Goal: Information Seeking & Learning: Find specific fact

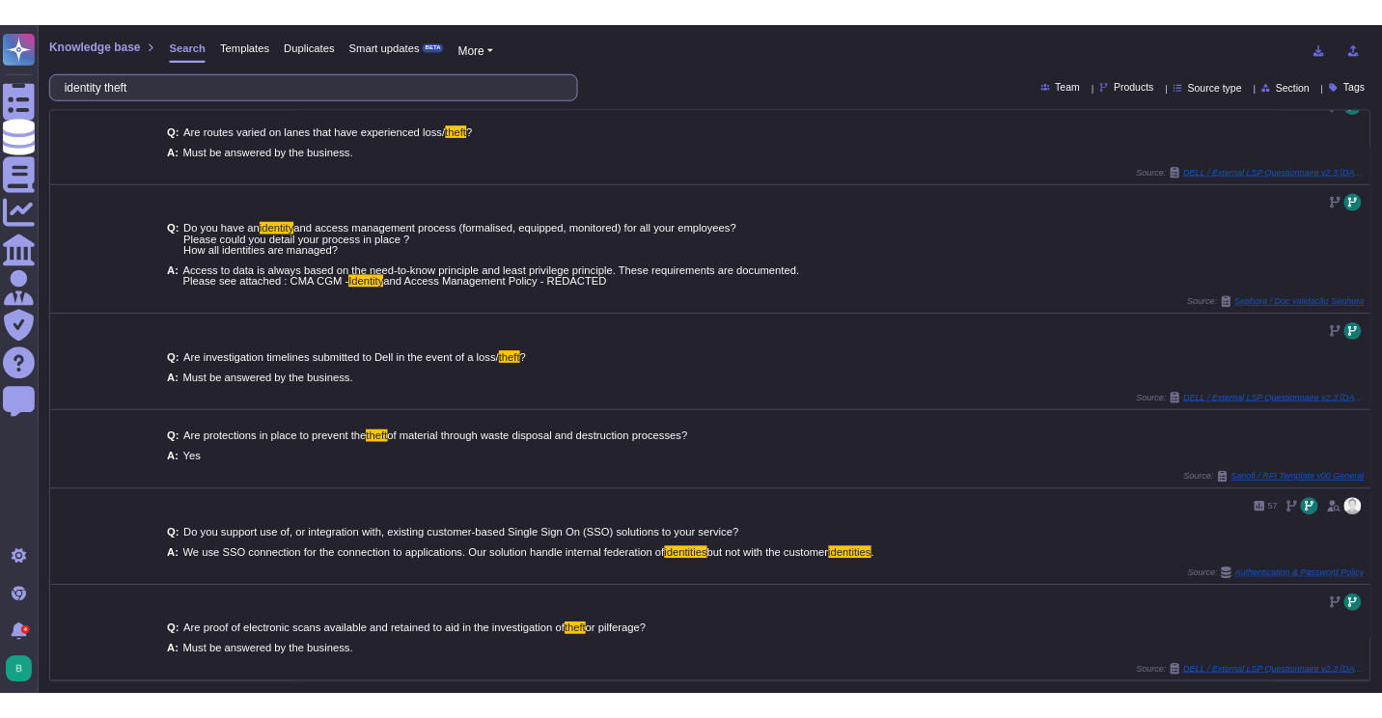
scroll to position [278, 0]
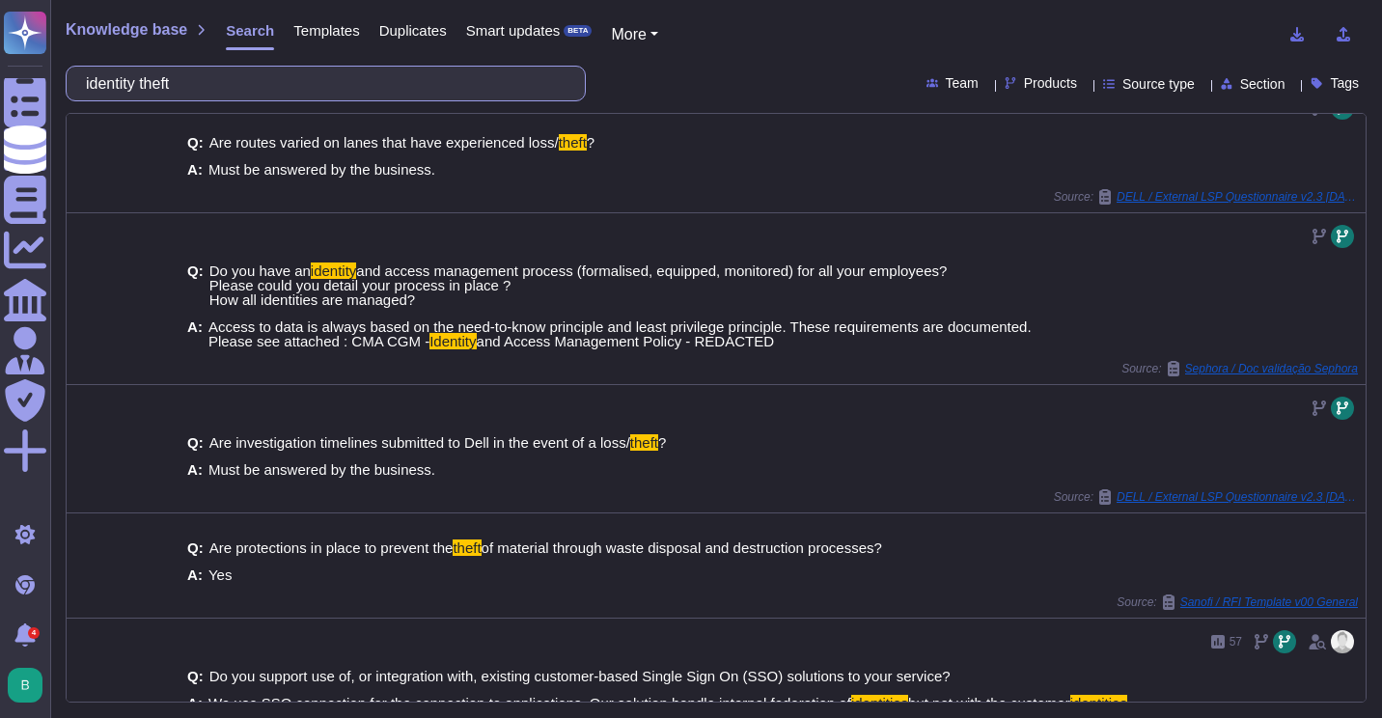
drag, startPoint x: 306, startPoint y: 91, endPoint x: 91, endPoint y: 89, distance: 215.3
click at [91, 89] on div "identity theft" at bounding box center [326, 84] width 520 height 36
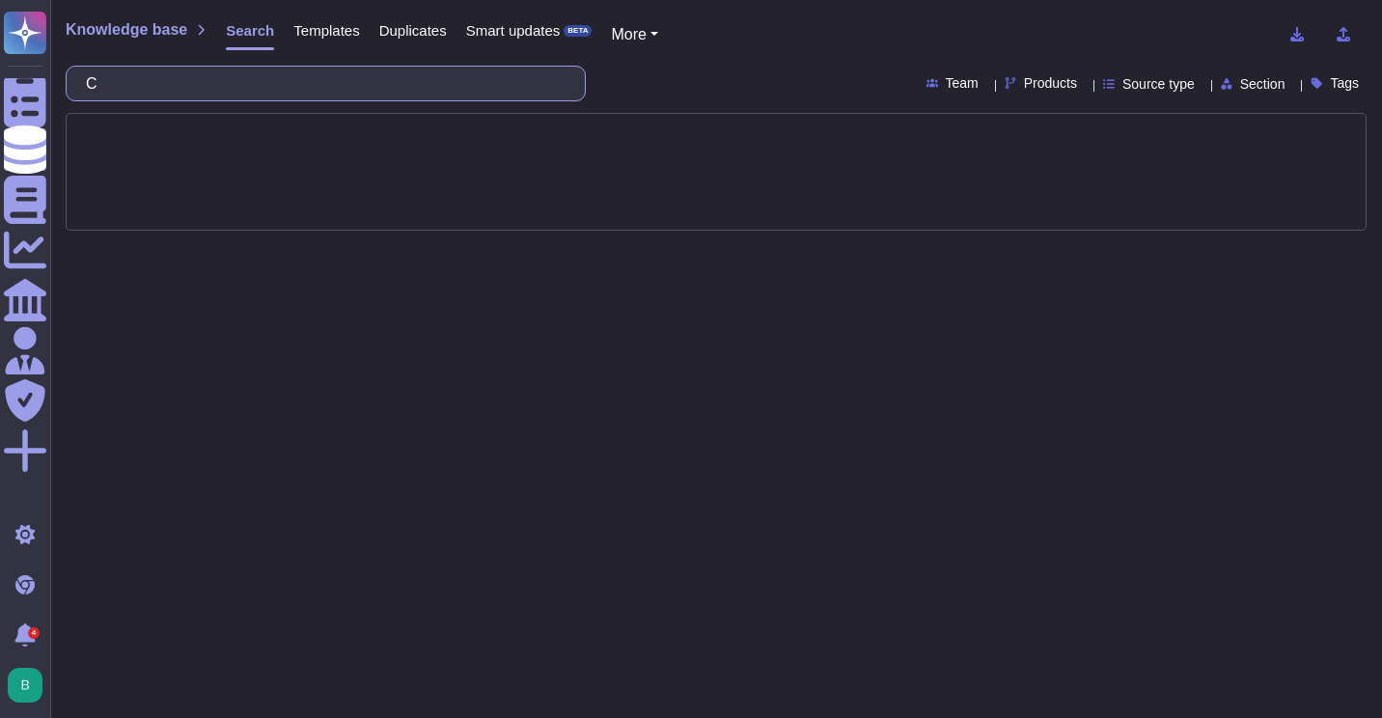
scroll to position [0, 0]
type input "CISo"
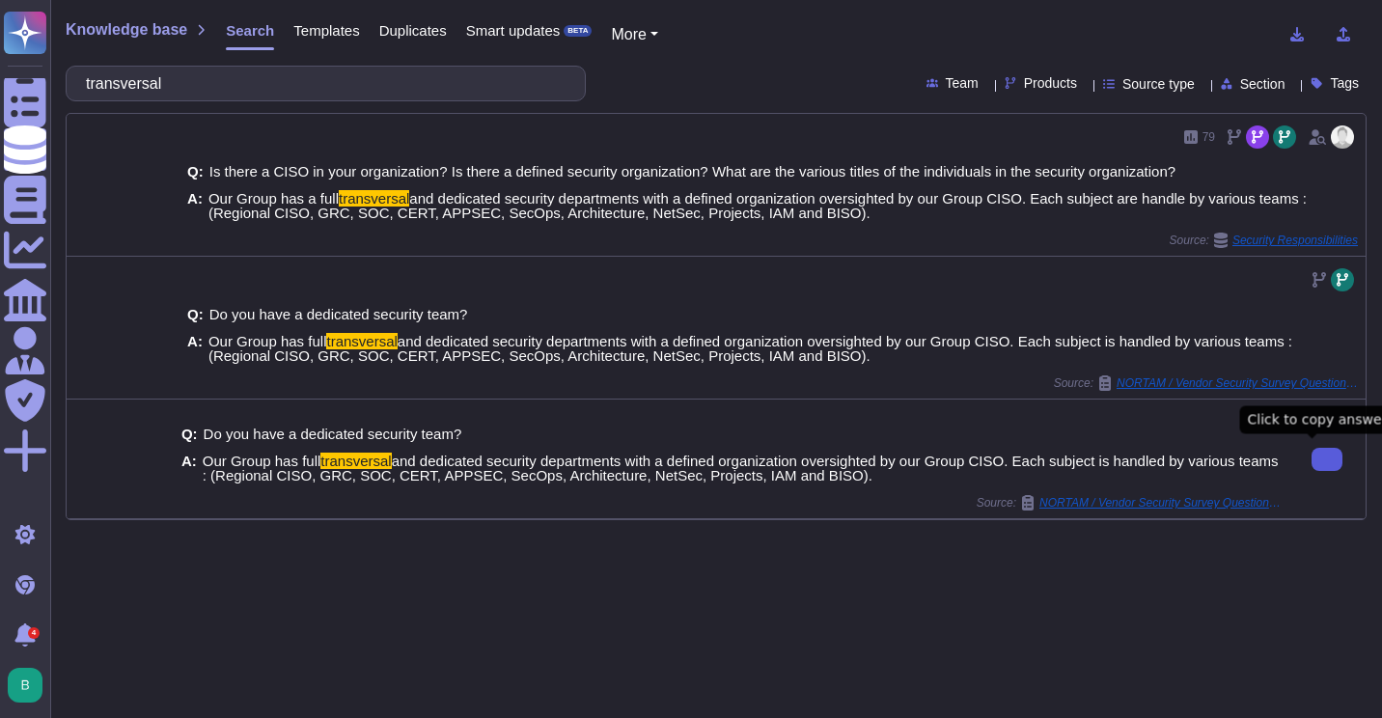
click at [1312, 455] on button at bounding box center [1327, 459] width 31 height 23
drag, startPoint x: 217, startPoint y: 77, endPoint x: 91, endPoint y: 68, distance: 126.8
click at [67, 91] on div "transversal" at bounding box center [326, 84] width 520 height 36
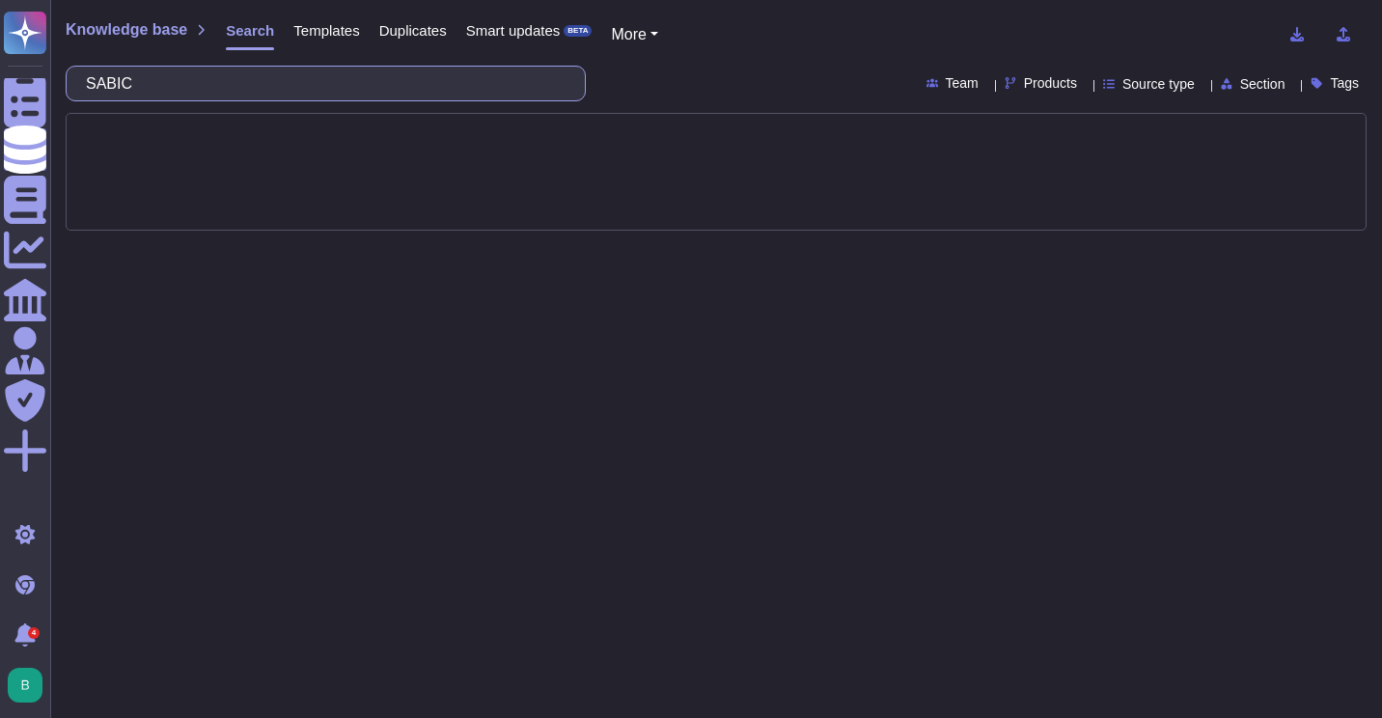
type input "SABIC"
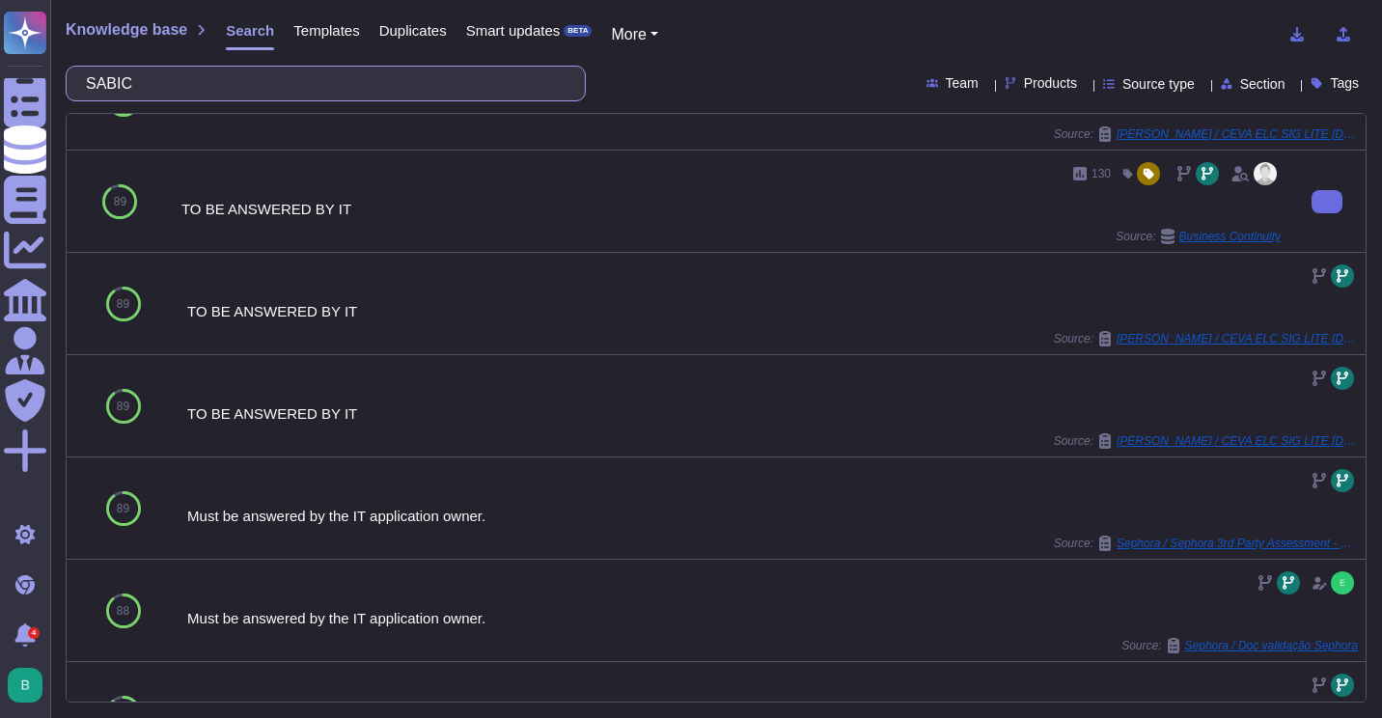
scroll to position [386, 0]
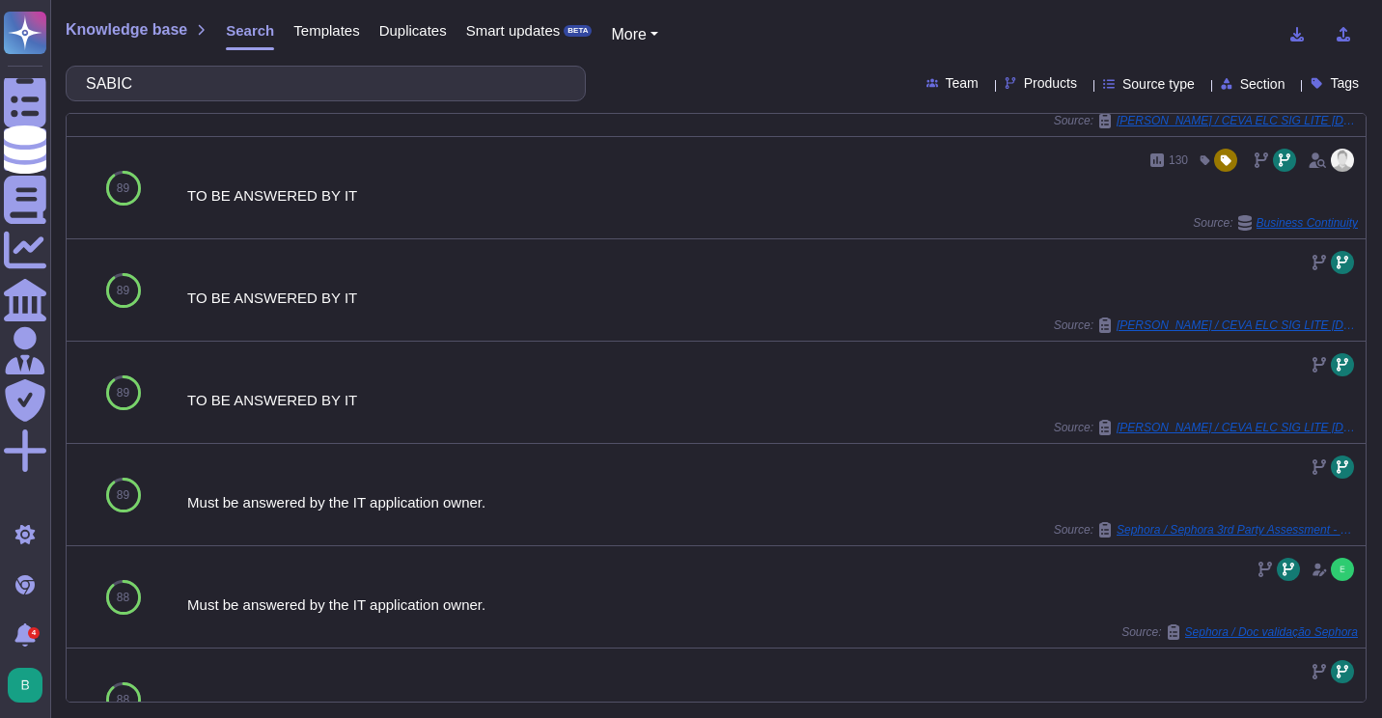
click at [1024, 87] on span "Products" at bounding box center [1050, 83] width 53 height 14
click at [715, 163] on div "130" at bounding box center [731, 160] width 1100 height 31
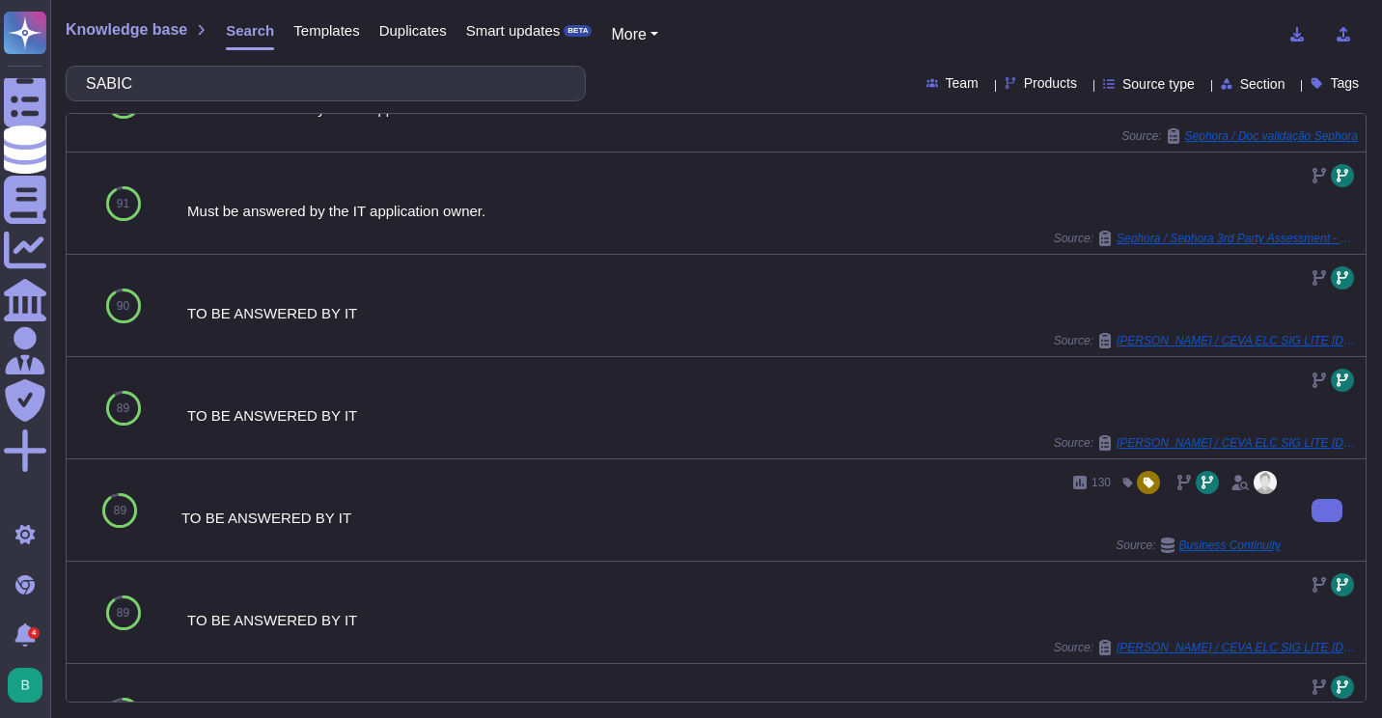
scroll to position [0, 0]
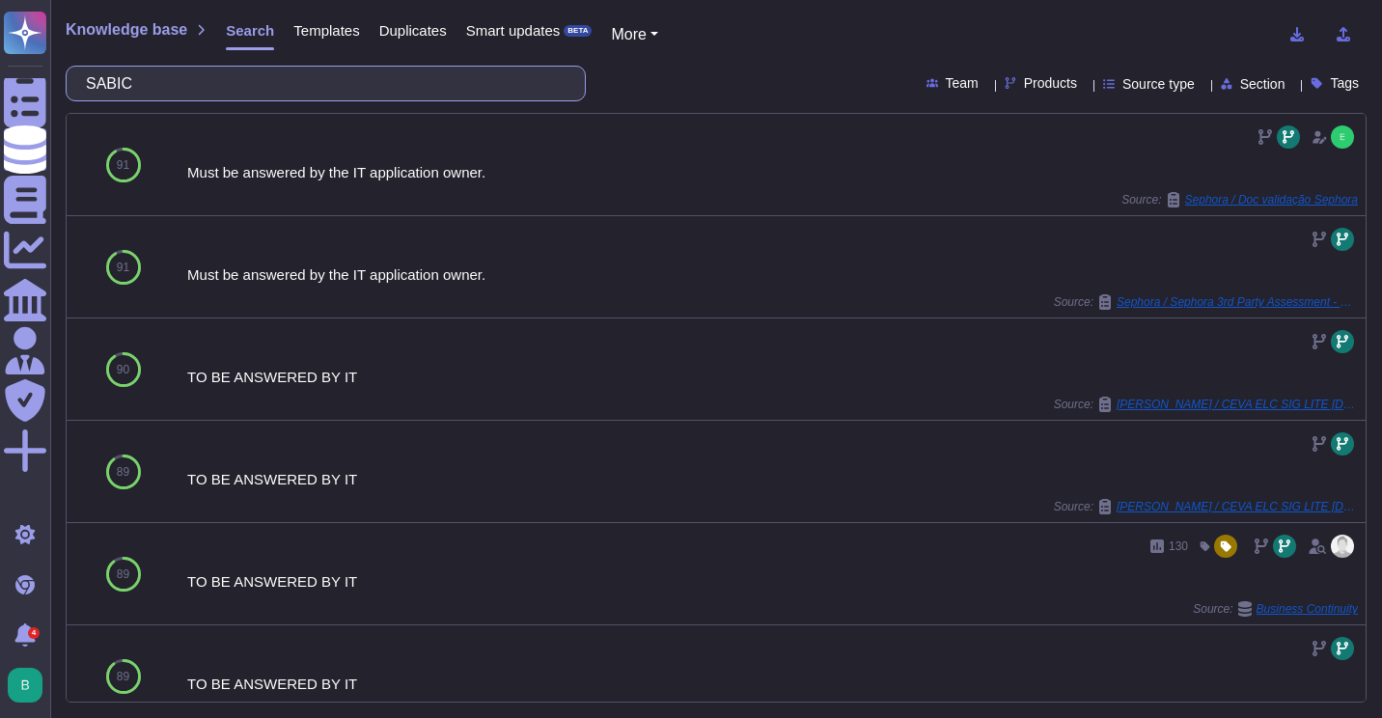
click at [286, 89] on input "SABIC" at bounding box center [320, 84] width 489 height 34
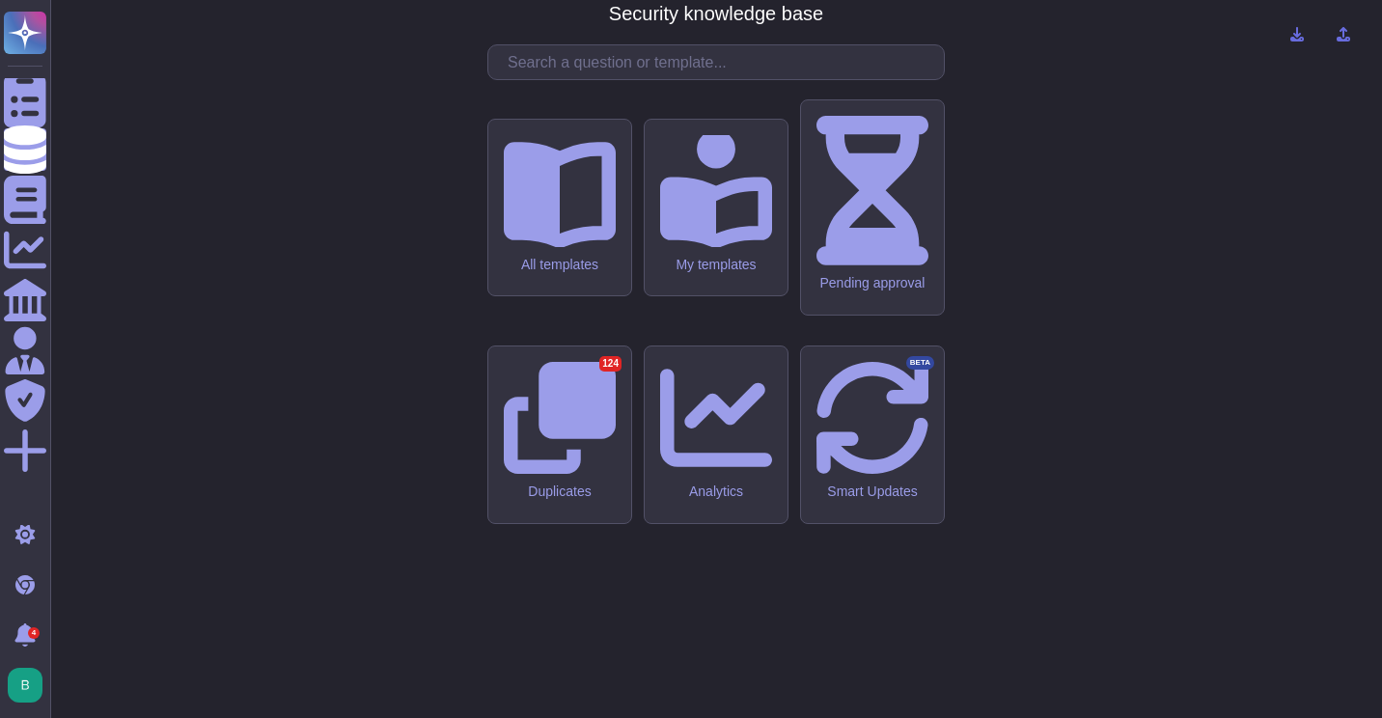
click at [1176, 205] on div "CMA - CGM Security knowledge base All templates My templates Pending approval D…" at bounding box center [716, 358] width 1301 height 687
